Goal: Information Seeking & Learning: Learn about a topic

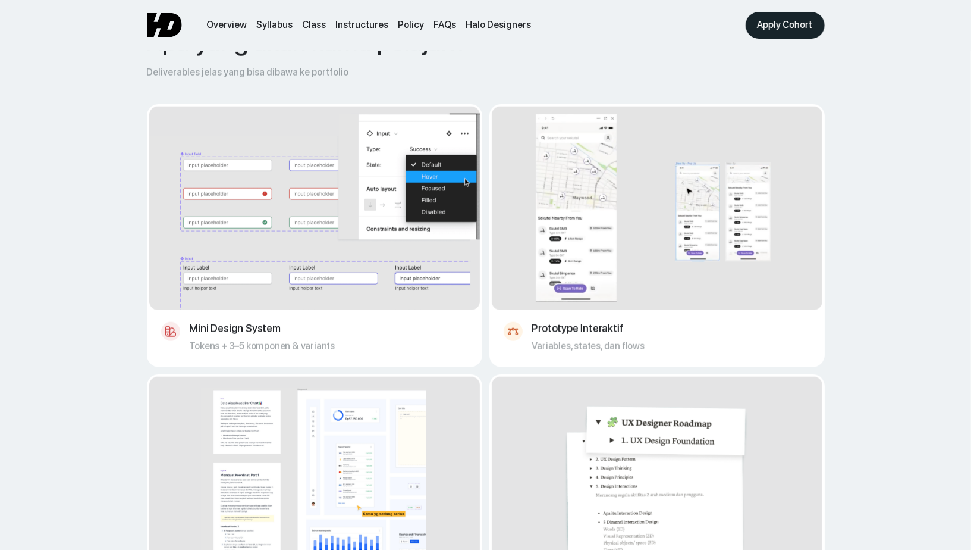
scroll to position [634, 0]
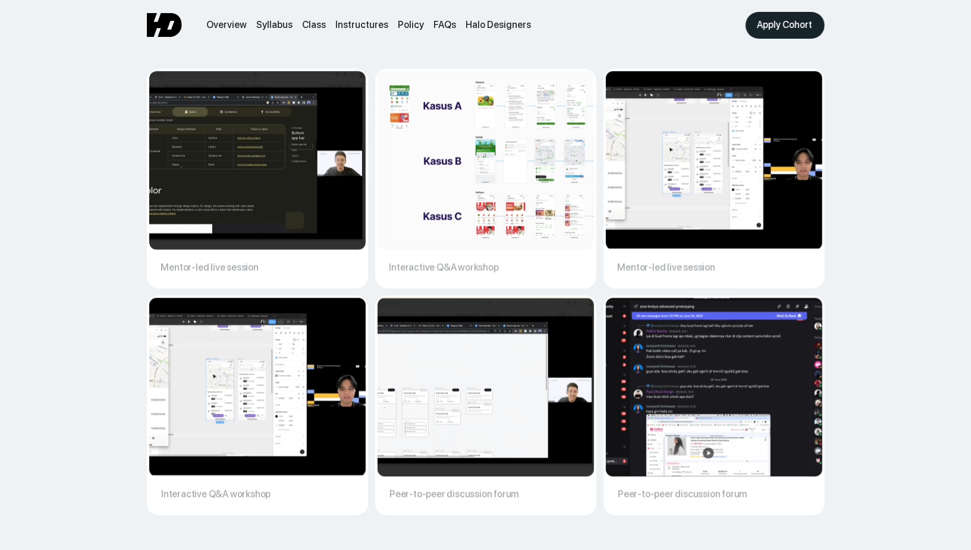
scroll to position [4018, 0]
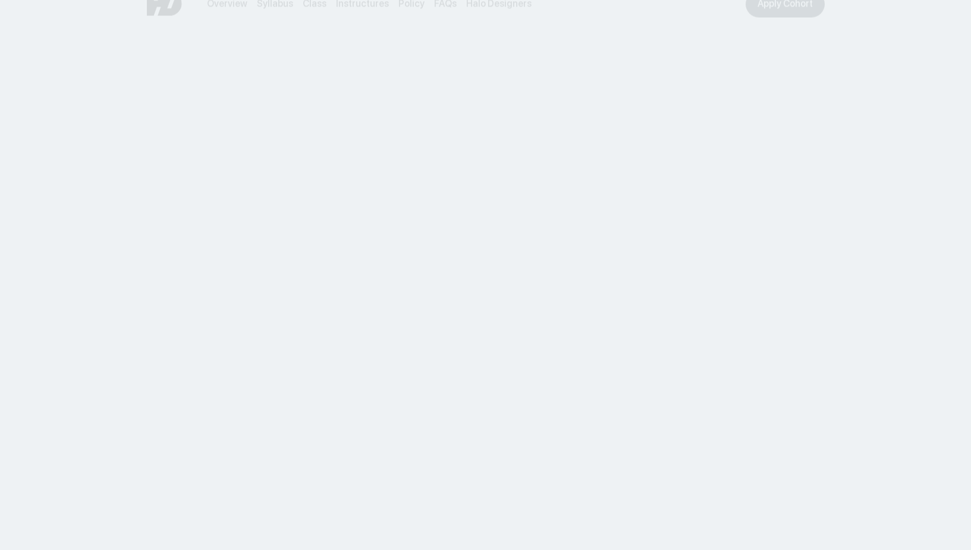
scroll to position [3554, 0]
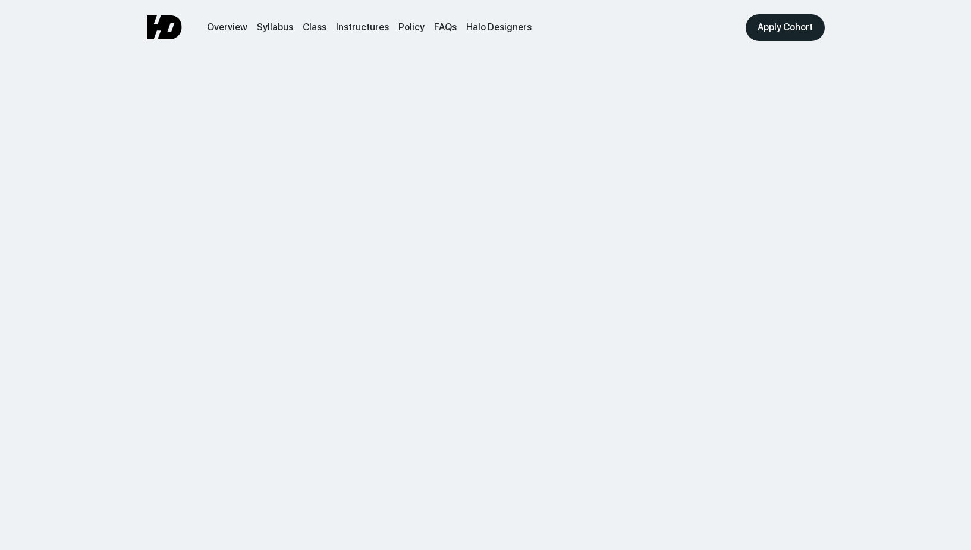
scroll to position [3781, 0]
